Goal: Task Accomplishment & Management: Use online tool/utility

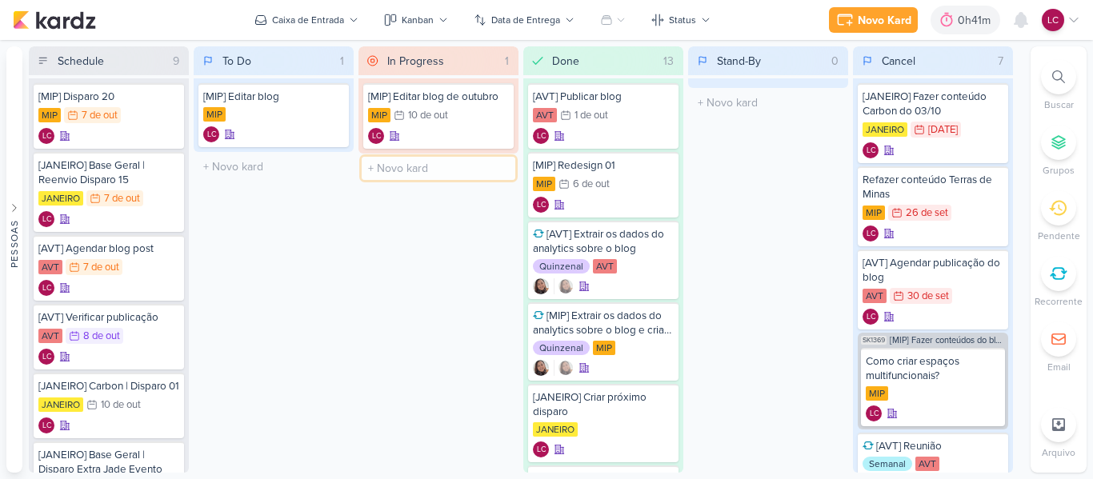
click at [370, 170] on input "text" at bounding box center [439, 168] width 154 height 23
type input "[MIP] Editar apresentação"
click at [391, 175] on div "[MIP] Editar apresentação LC" at bounding box center [438, 174] width 150 height 45
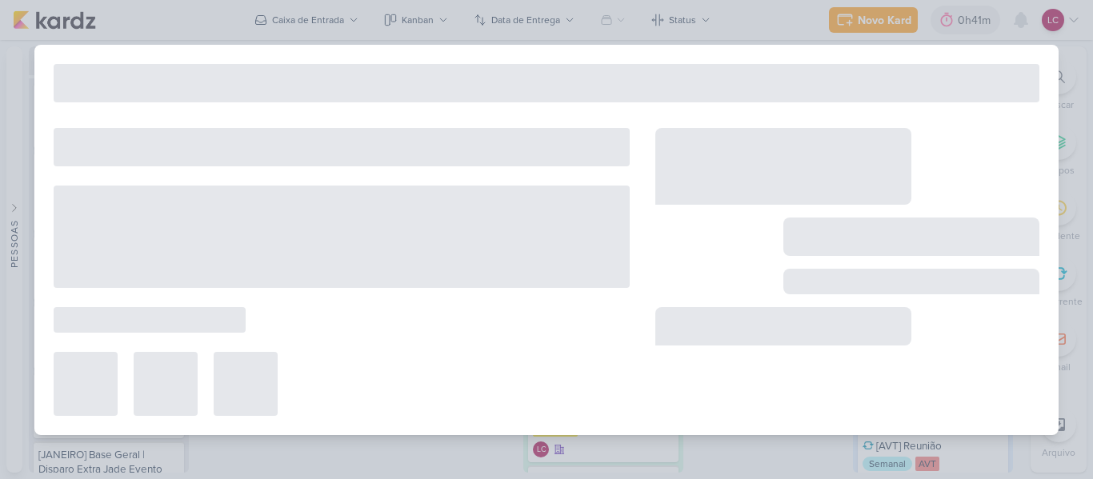
type input "[MIP] Editar apresentação"
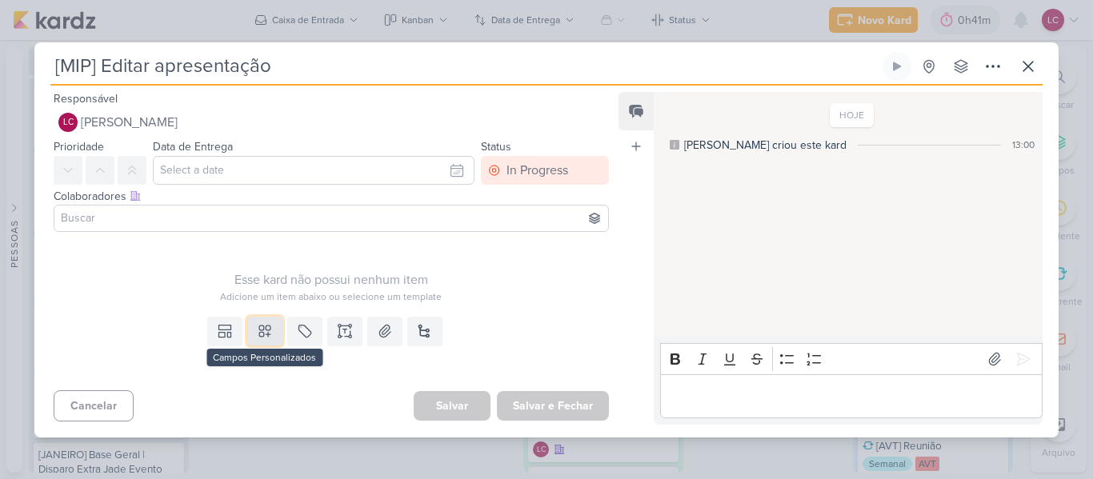
click at [262, 317] on button at bounding box center [264, 331] width 35 height 29
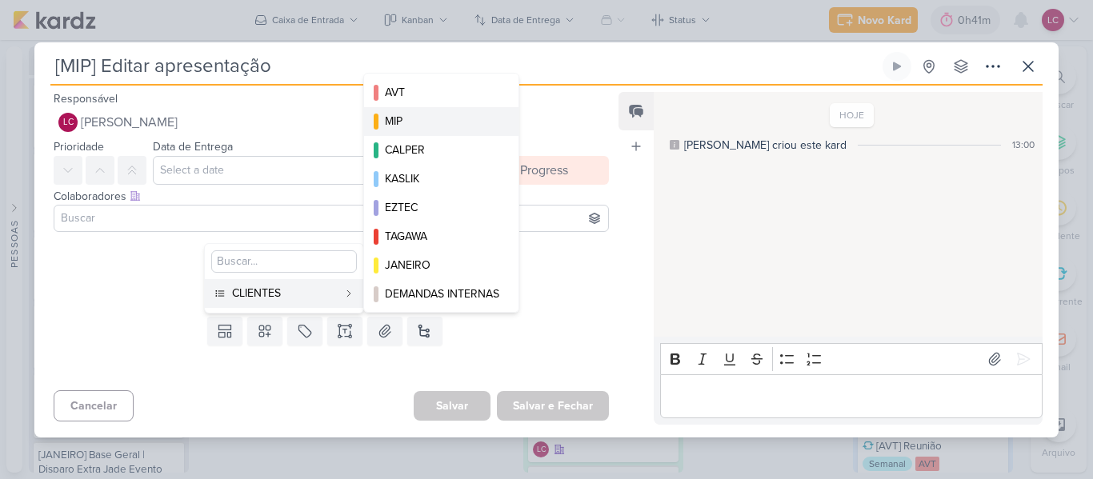
click at [409, 125] on div "MIP" at bounding box center [442, 121] width 114 height 17
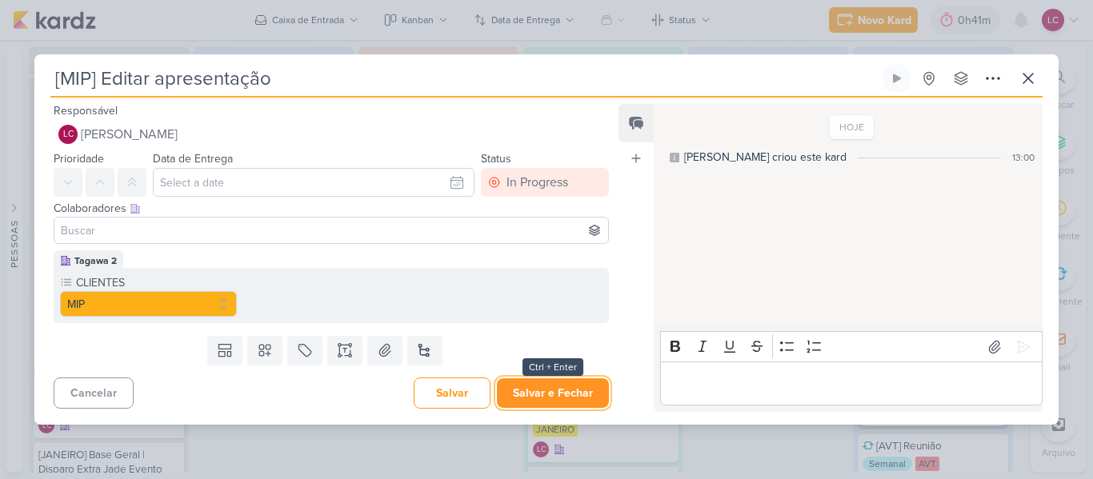
click at [537, 399] on button "Salvar e Fechar" at bounding box center [553, 393] width 112 height 30
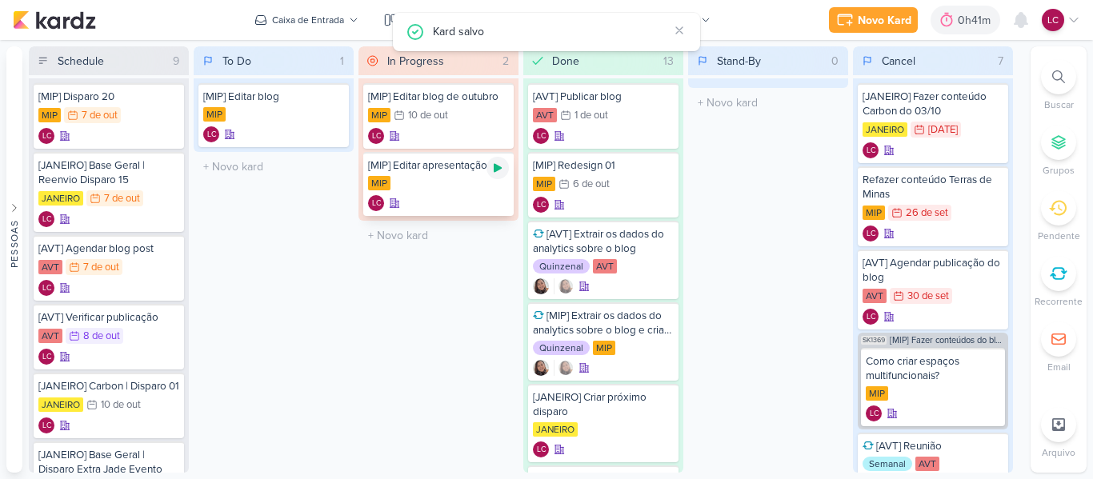
click at [502, 169] on icon at bounding box center [497, 168] width 13 height 13
